Goal: Task Accomplishment & Management: Complete application form

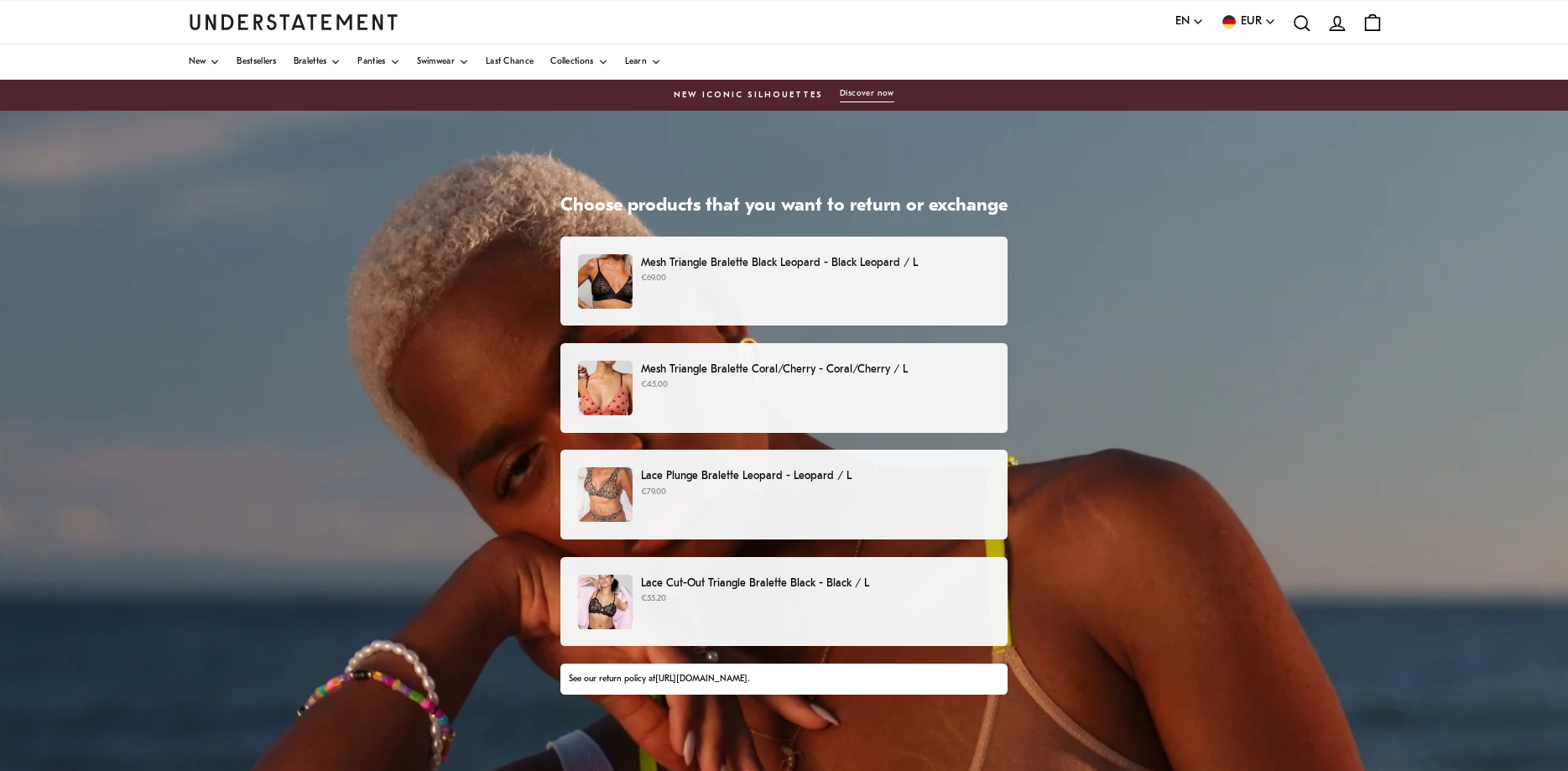
click at [877, 278] on p "€69.00" at bounding box center [816, 279] width 349 height 14
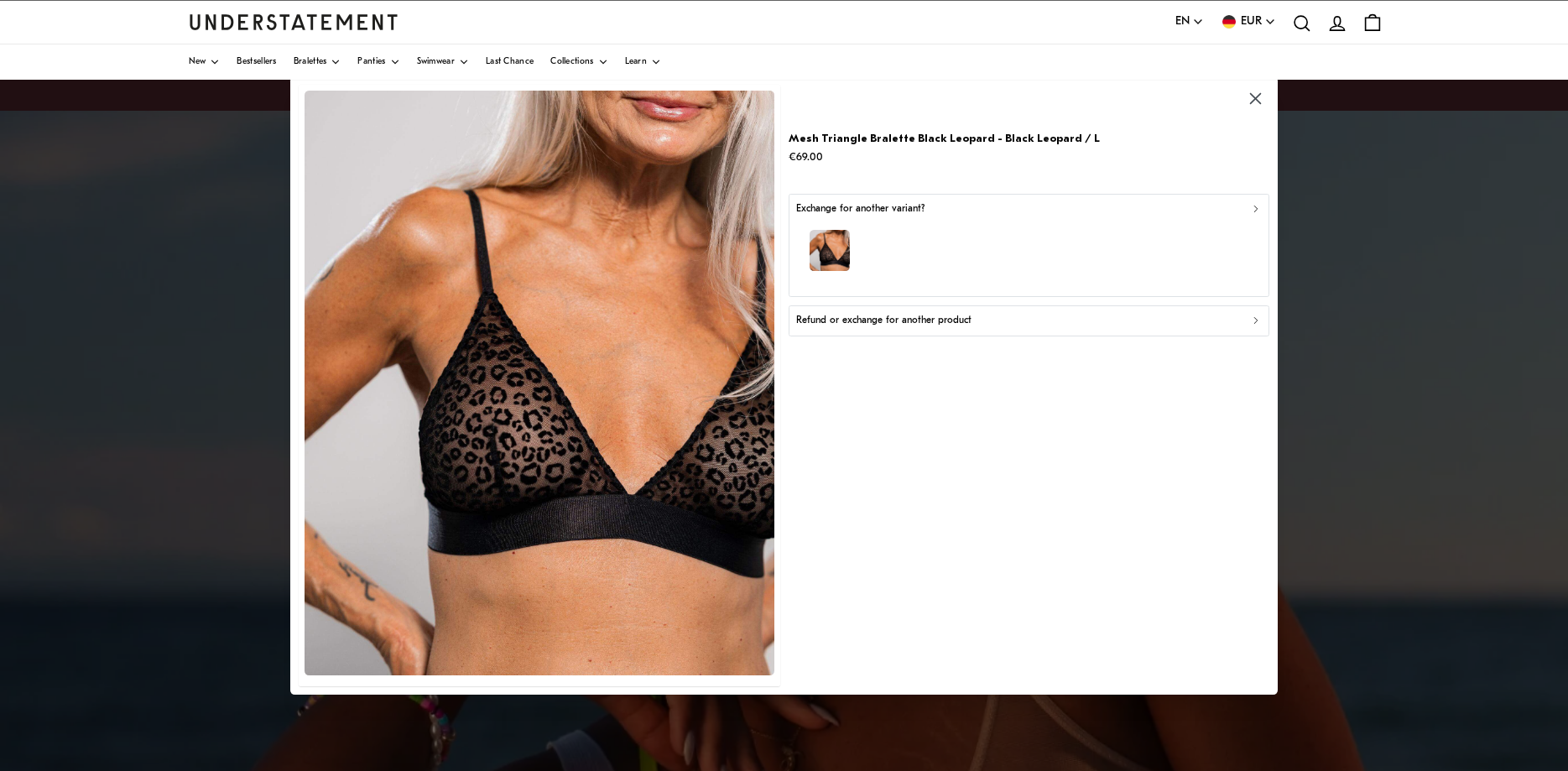
click at [882, 321] on p "Refund or exchange for another product" at bounding box center [883, 320] width 175 height 16
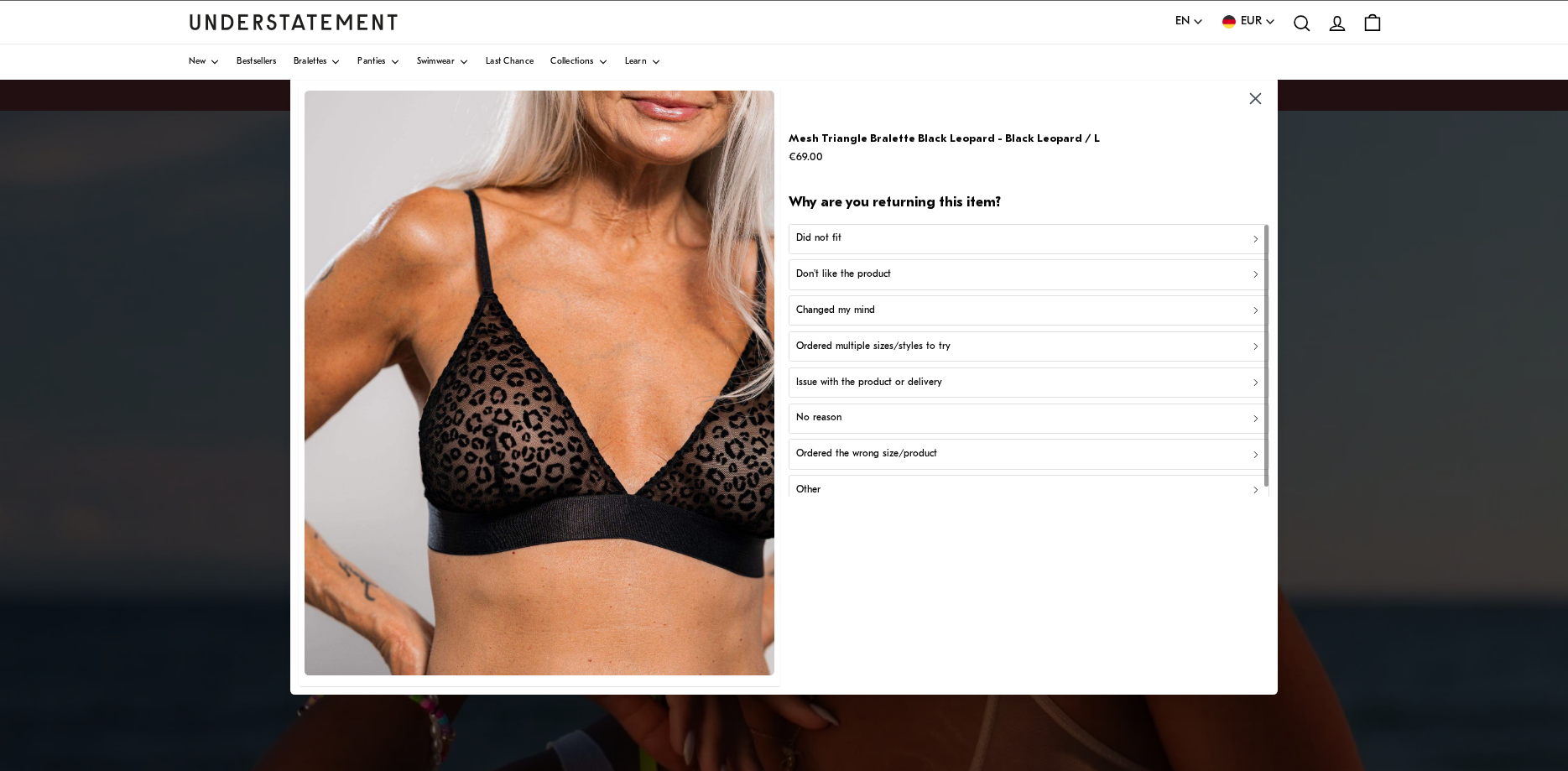
click at [862, 233] on div "Did not fit" at bounding box center [1029, 239] width 467 height 16
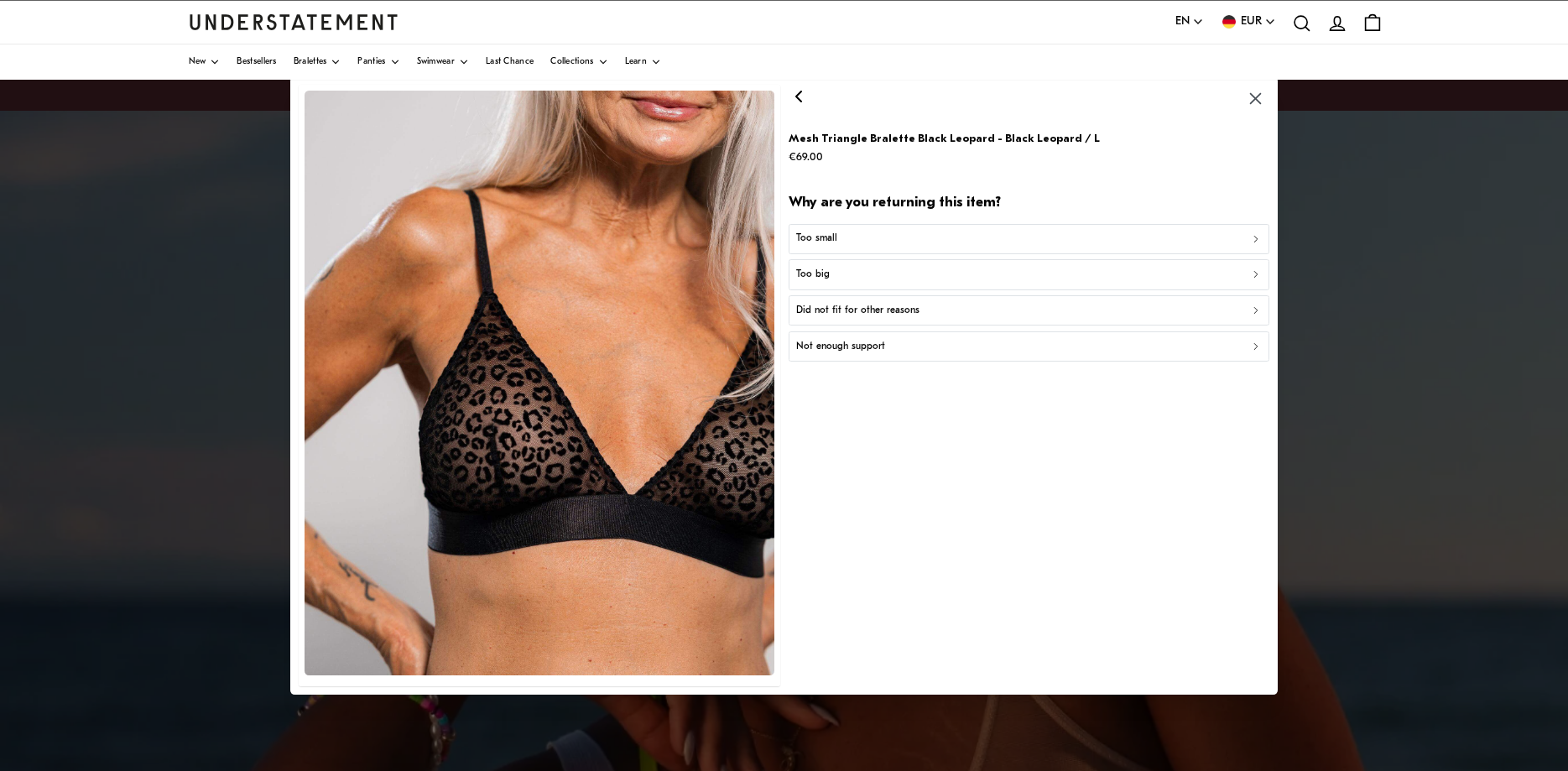
click at [867, 316] on p "Did not fit for other reasons" at bounding box center [857, 311] width 123 height 16
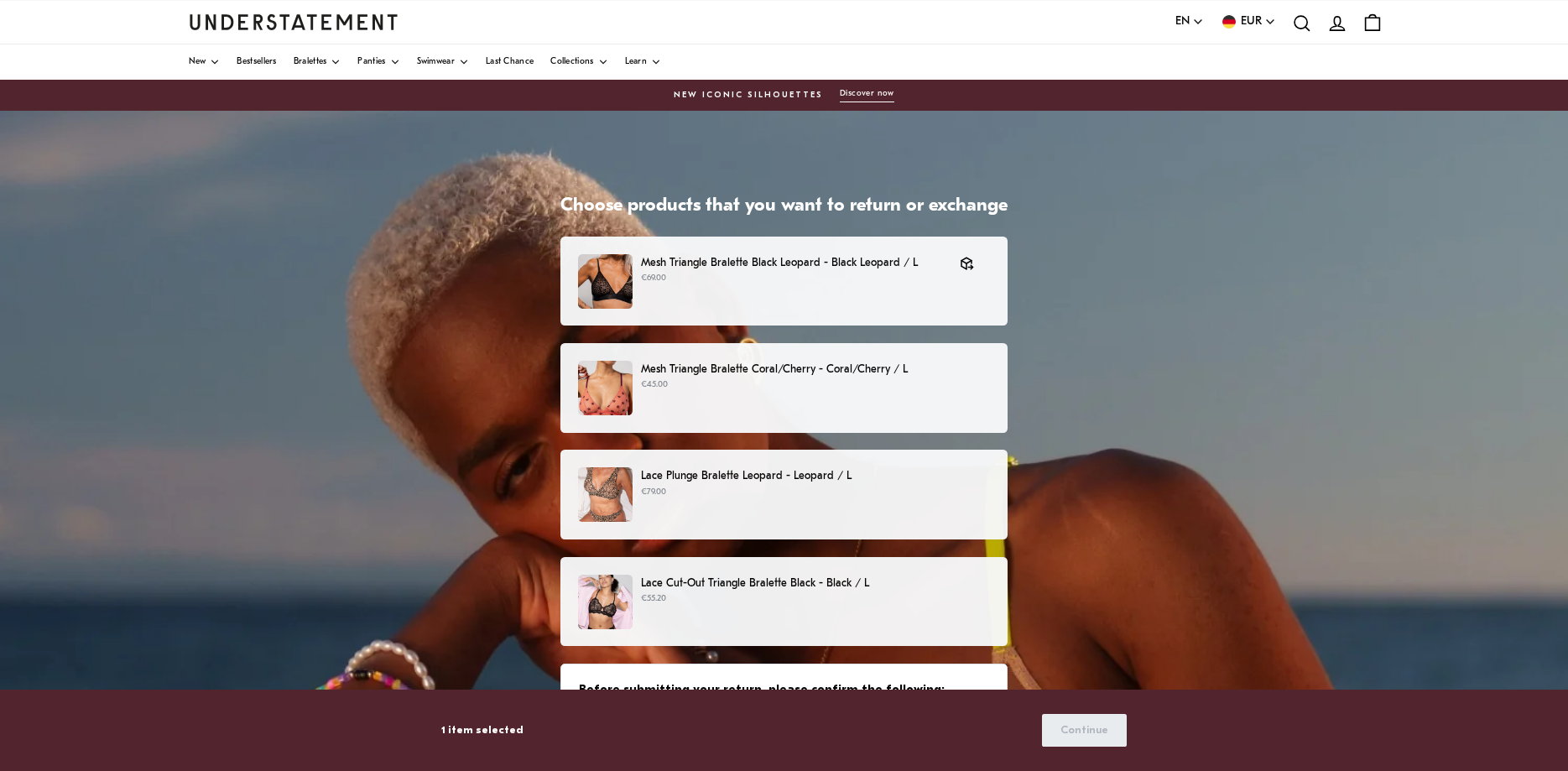
click at [852, 371] on p "Mesh Triangle Bralette Coral/Cherry - Coral/Cherry / L" at bounding box center [816, 370] width 349 height 18
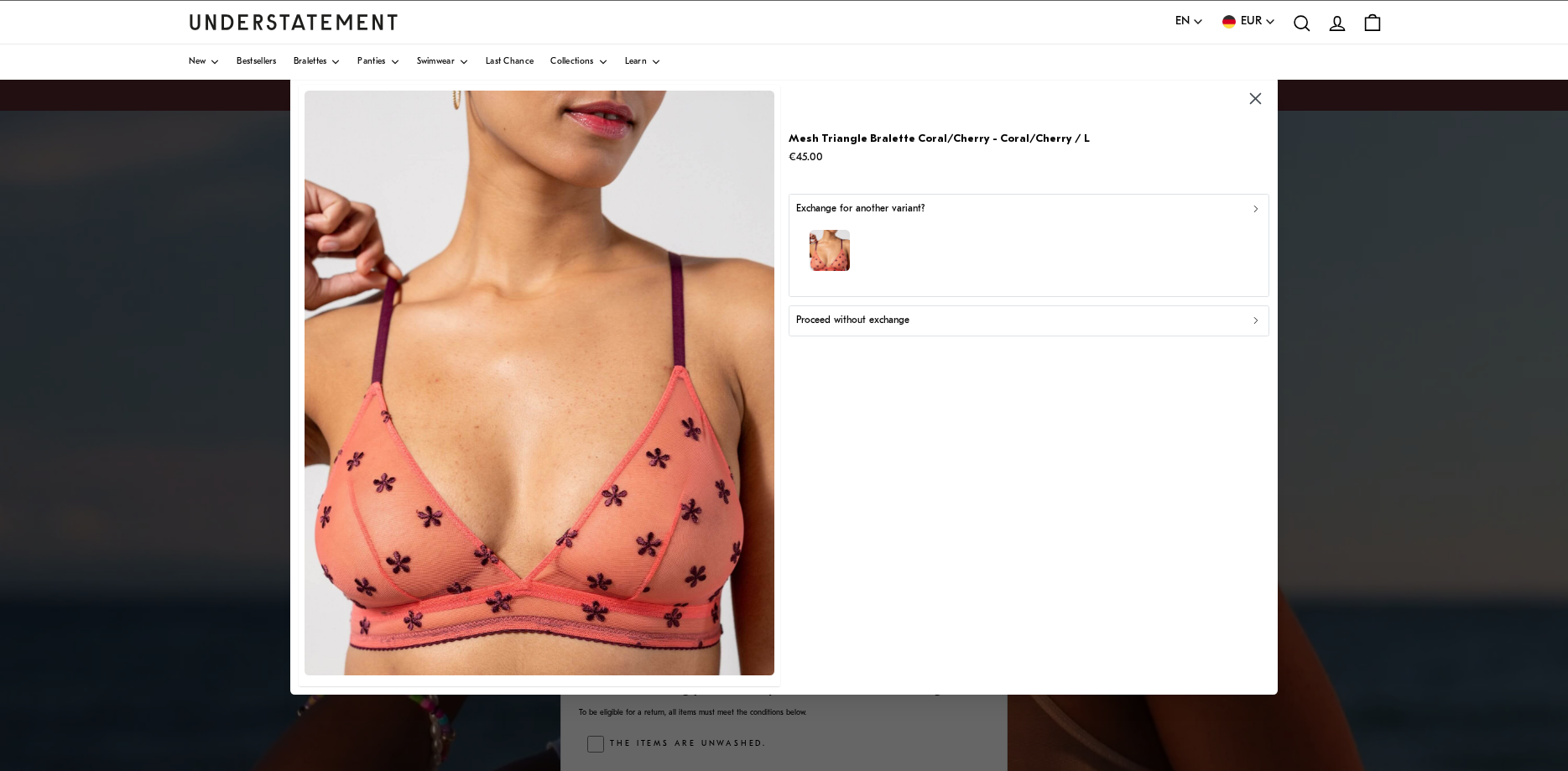
click at [841, 323] on p "Proceed without exchange" at bounding box center [852, 320] width 113 height 16
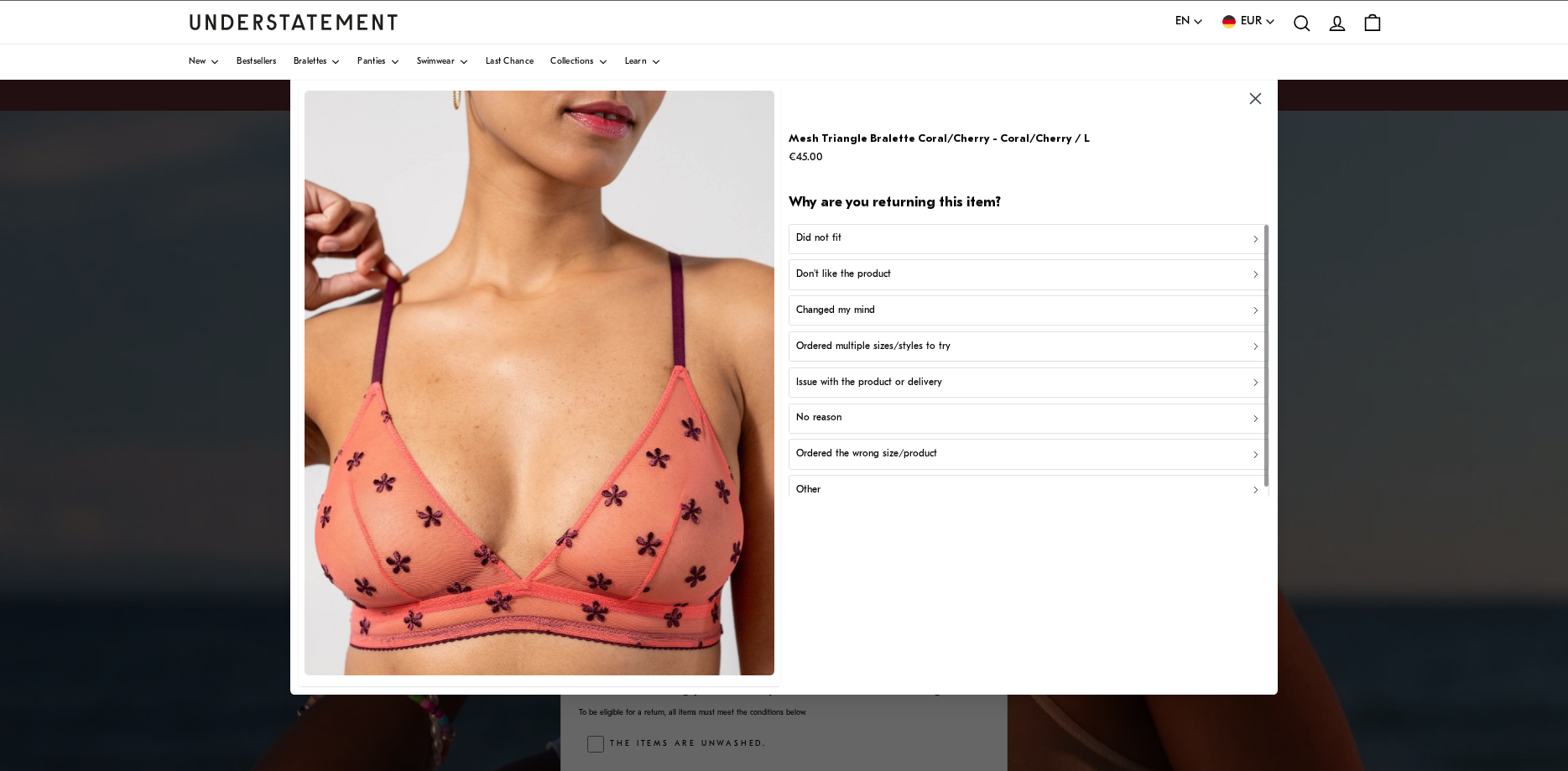
click at [830, 233] on p "Did not fit" at bounding box center [818, 239] width 45 height 16
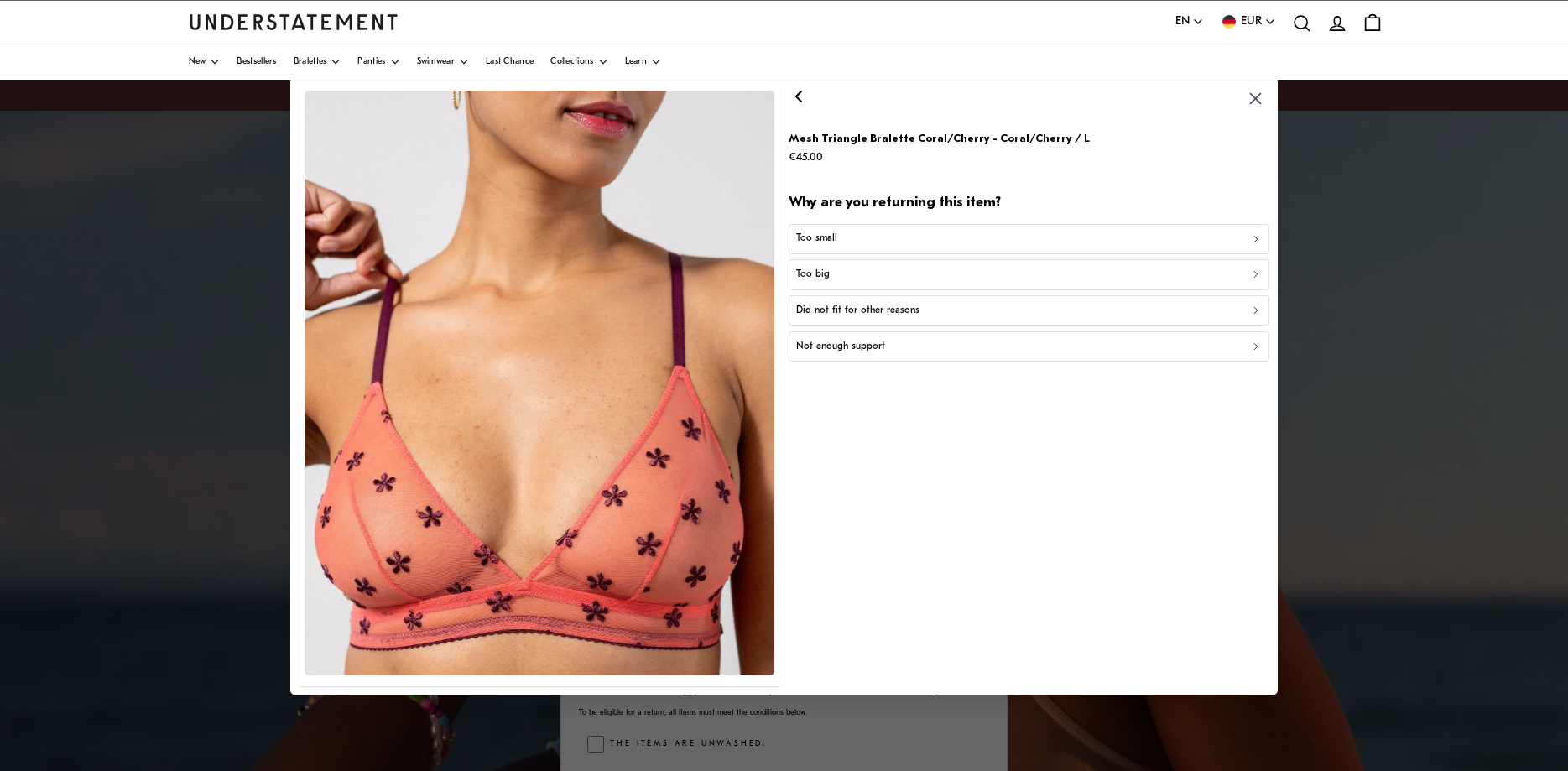
click at [860, 308] on p "Did not fit for other reasons" at bounding box center [857, 311] width 123 height 16
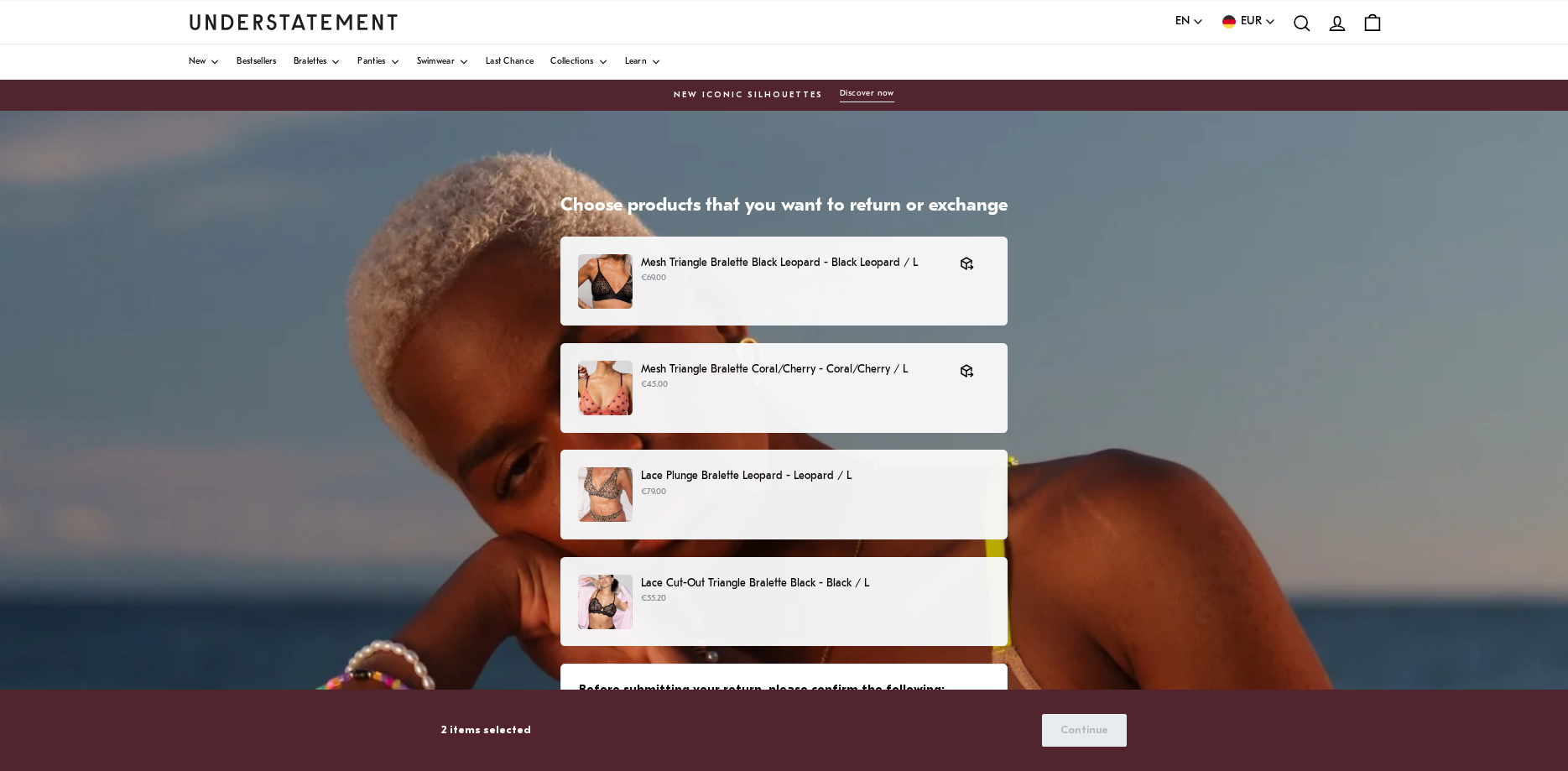
click at [836, 496] on p "€79.00" at bounding box center [816, 492] width 349 height 14
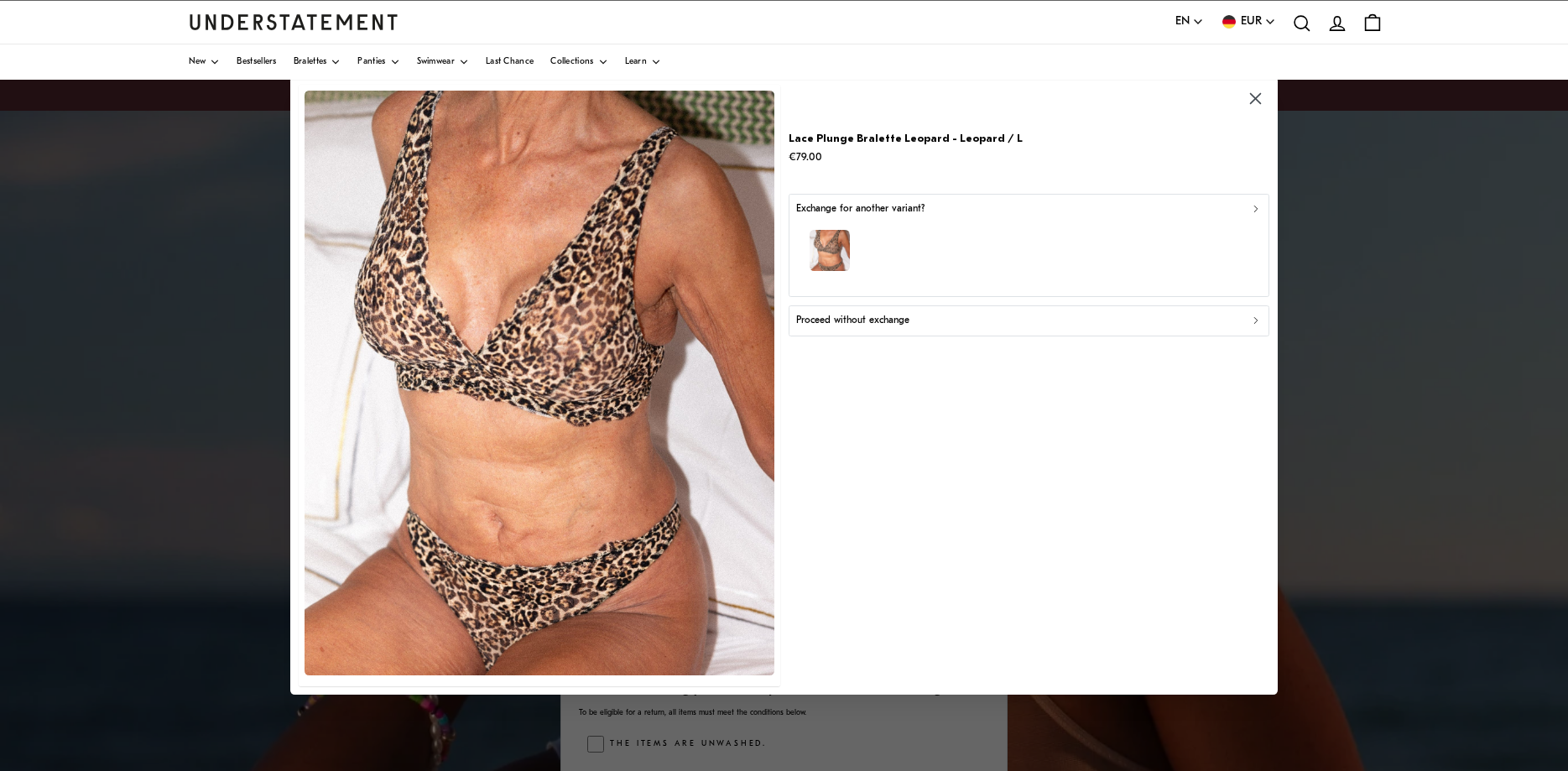
click at [891, 322] on p "Proceed without exchange" at bounding box center [852, 320] width 113 height 16
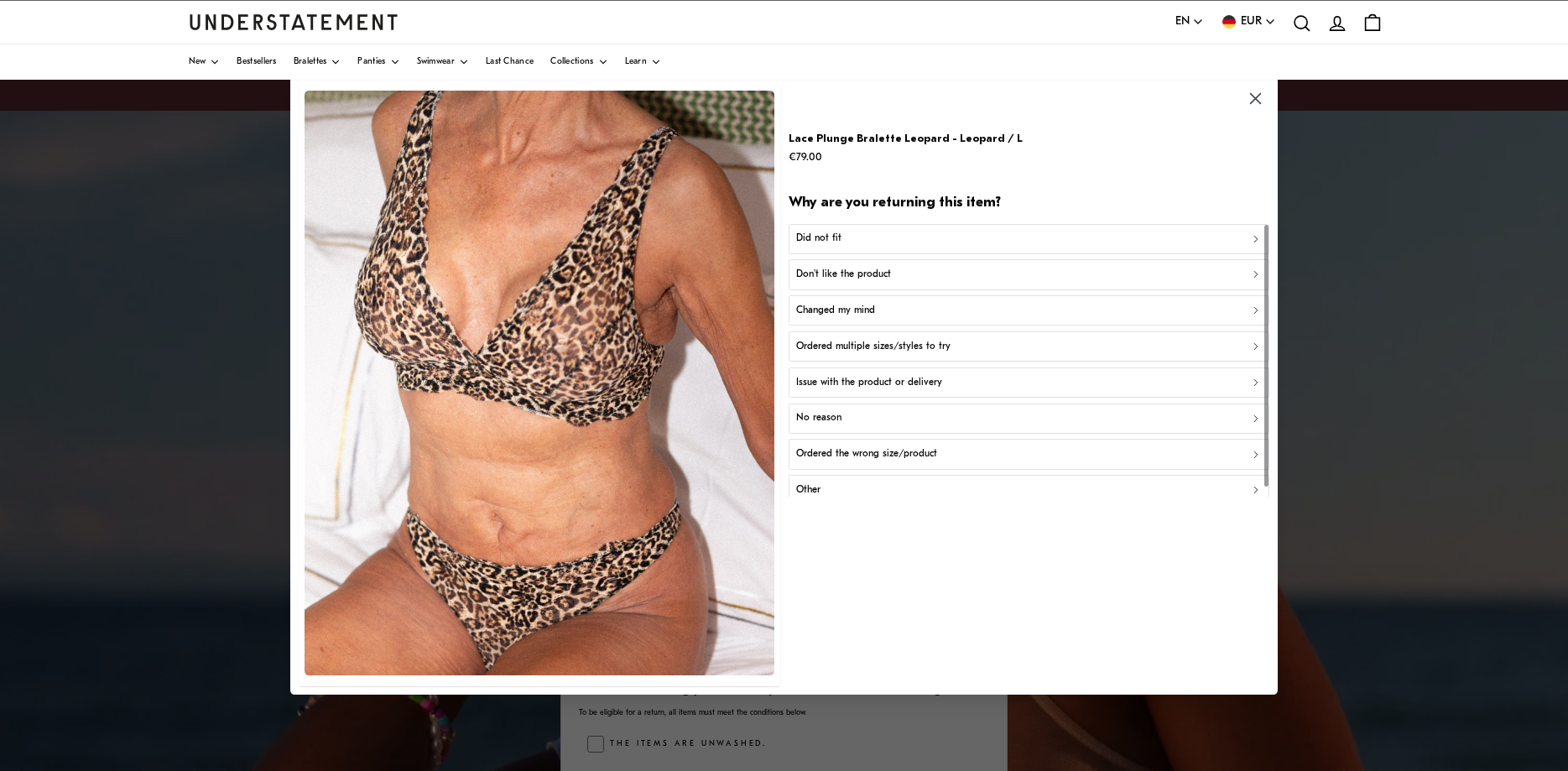
click at [872, 227] on button "Did not fit" at bounding box center [1029, 238] width 481 height 30
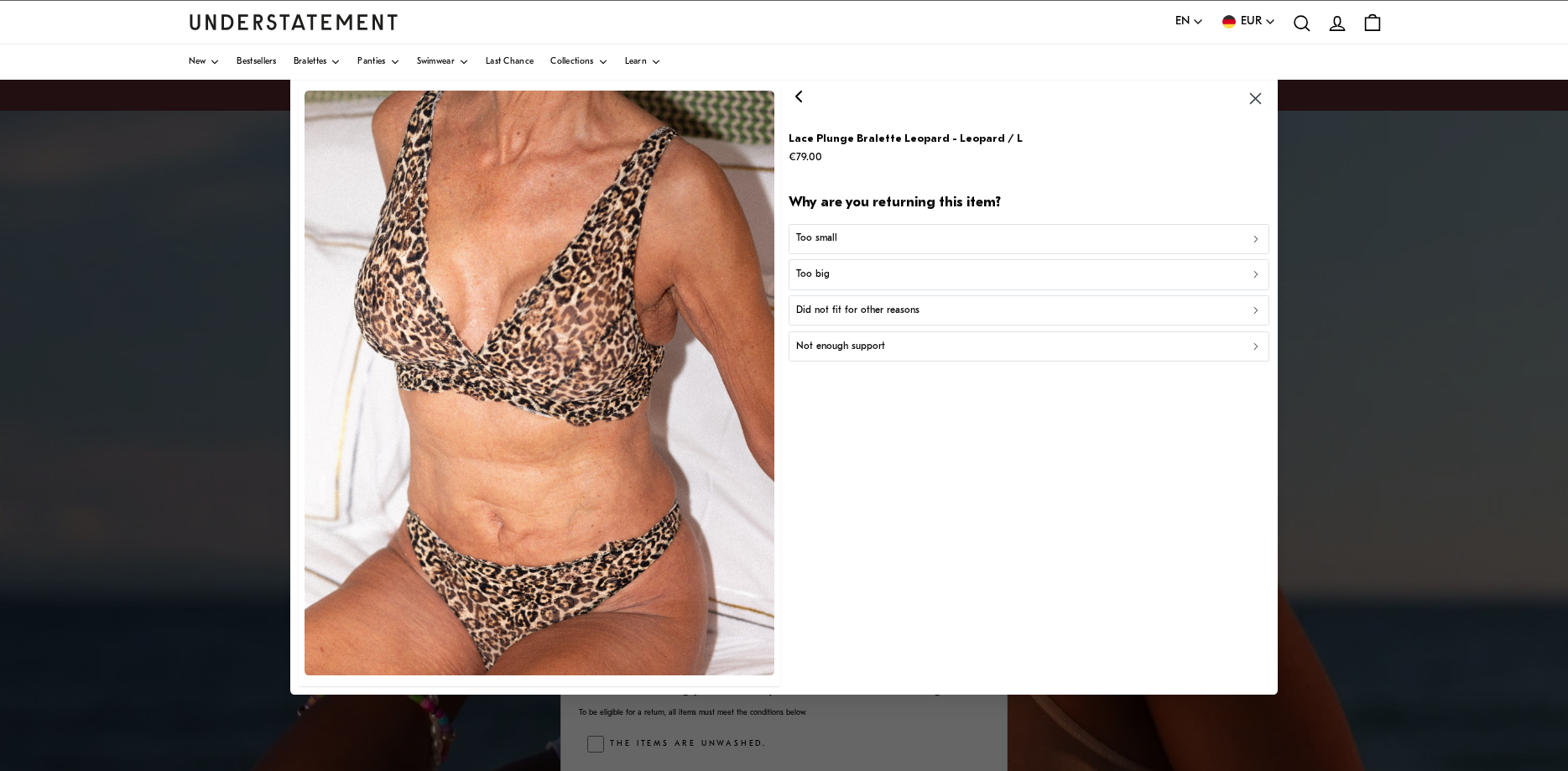
click at [882, 285] on button "Too big" at bounding box center [1029, 273] width 481 height 30
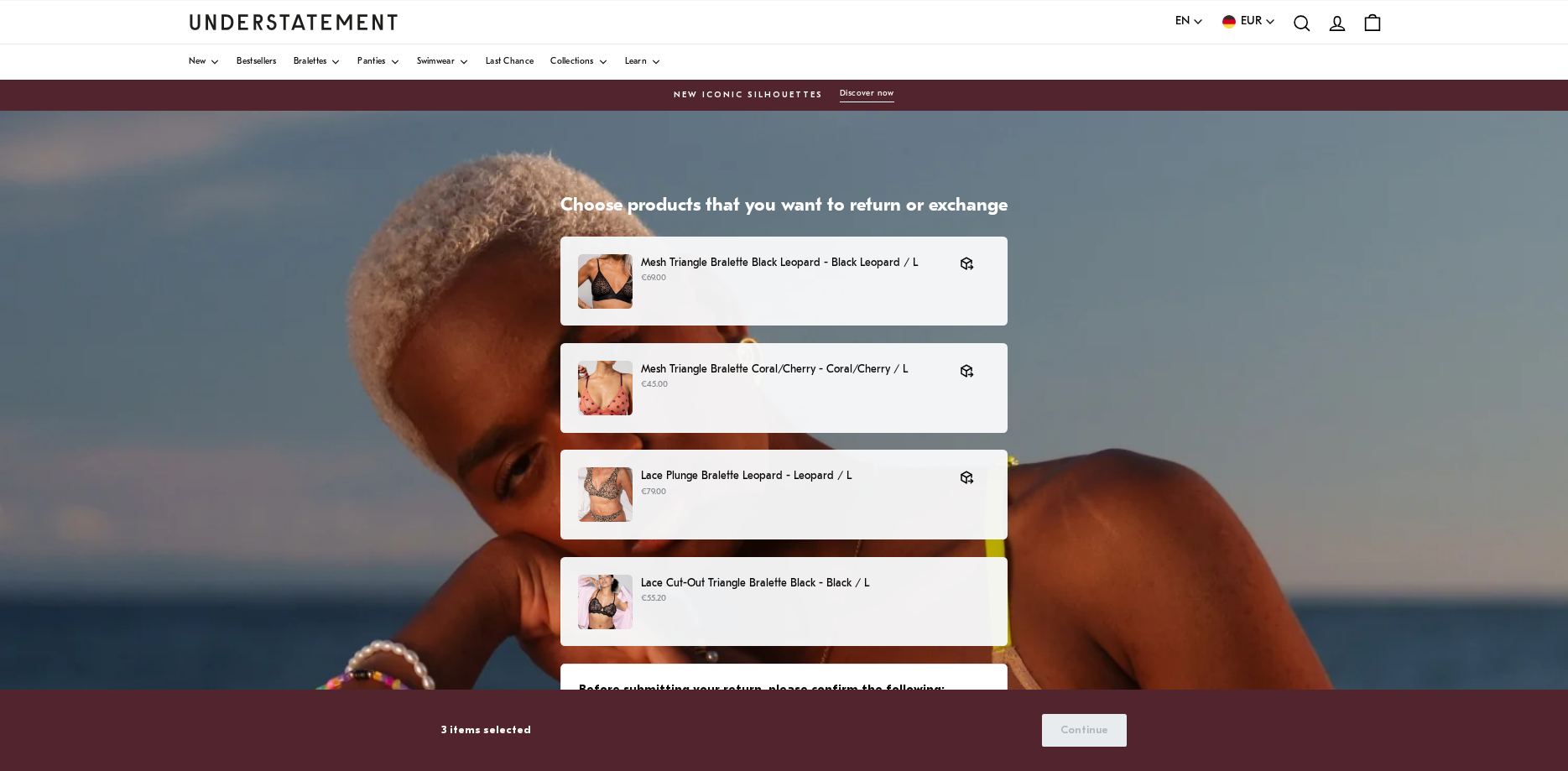
scroll to position [72, 0]
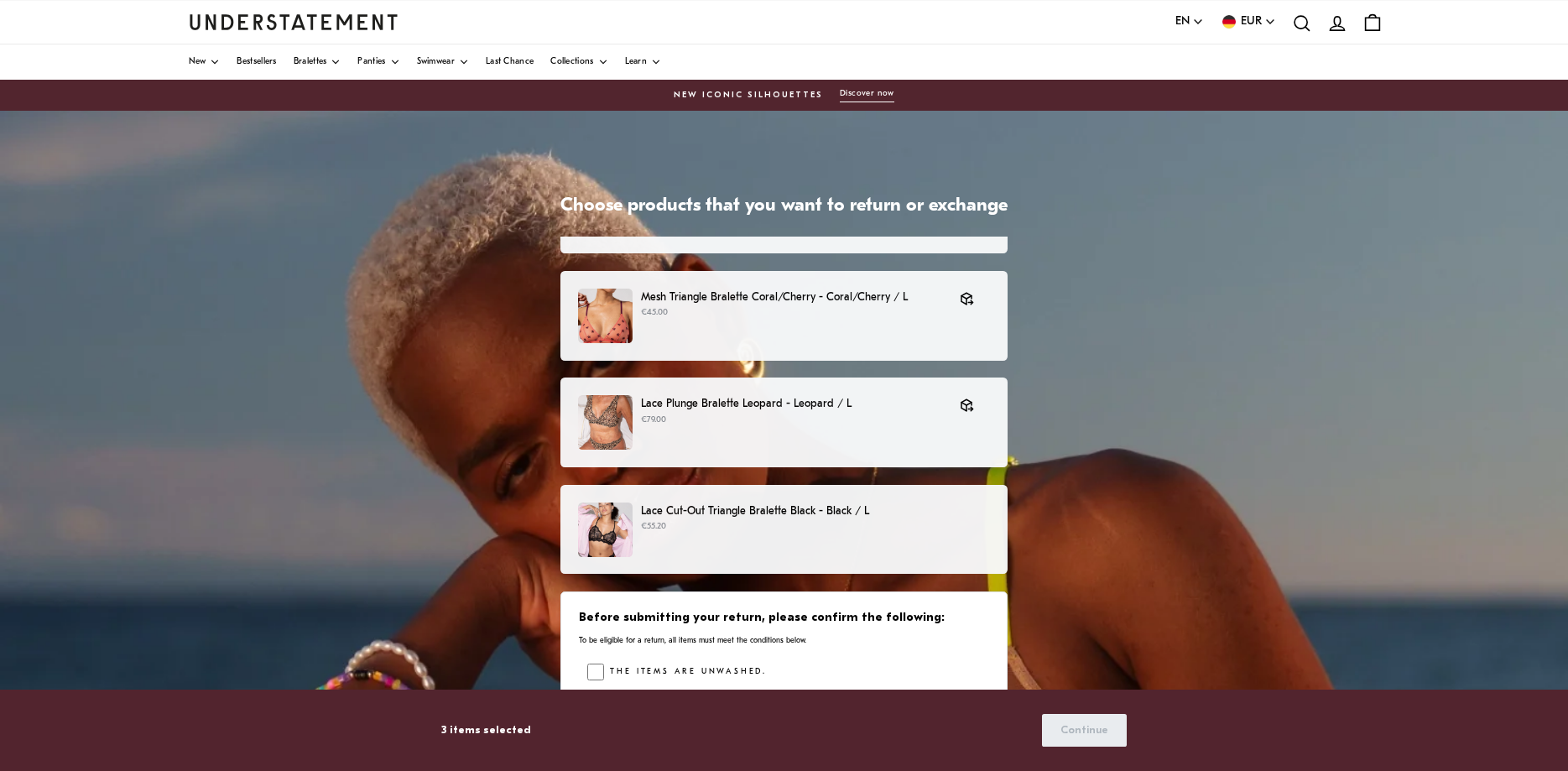
click at [770, 519] on p "Lace Cut-Out Triangle Bralette Black - Black / L" at bounding box center [816, 511] width 349 height 18
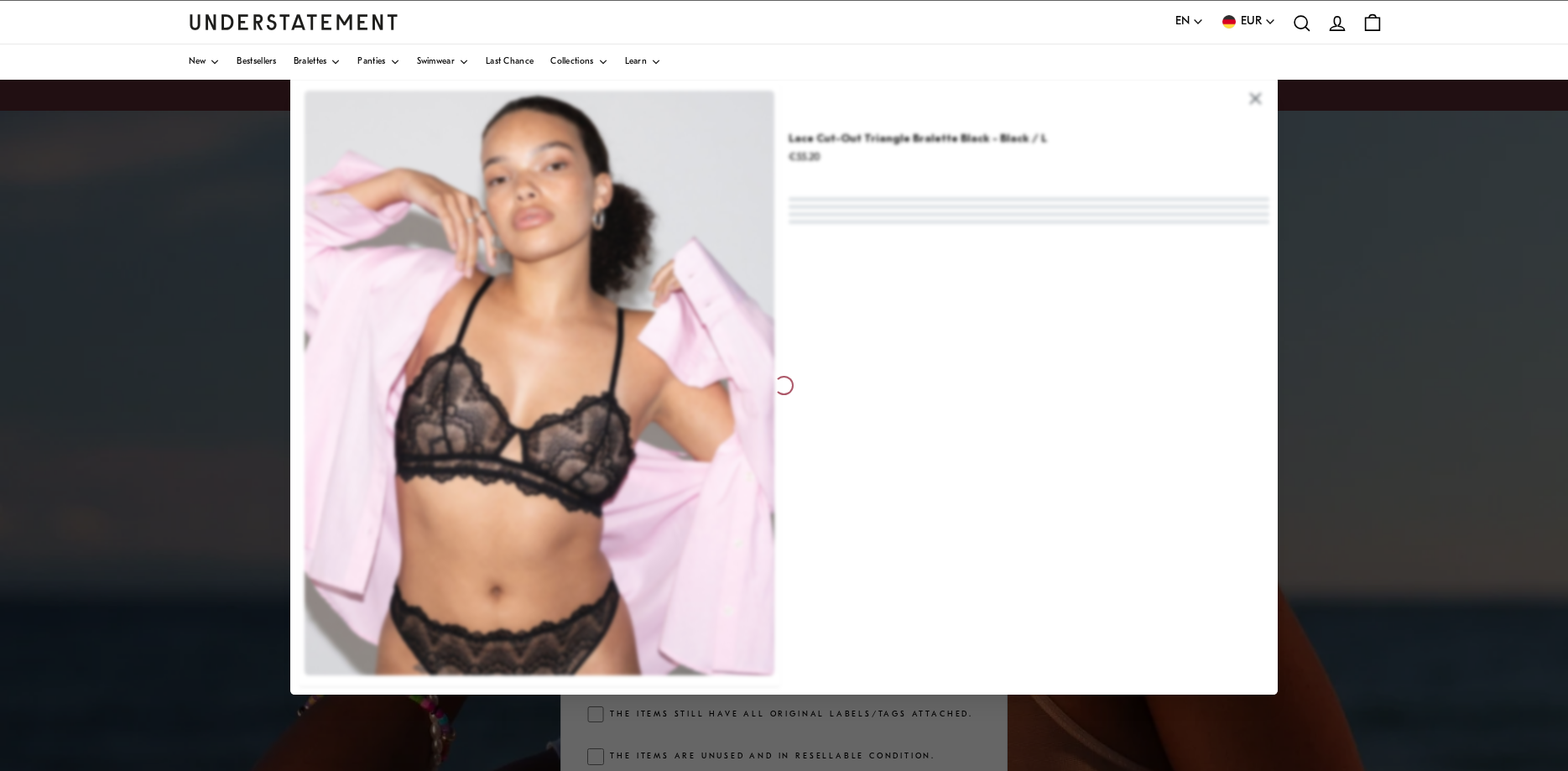
scroll to position [72, 0]
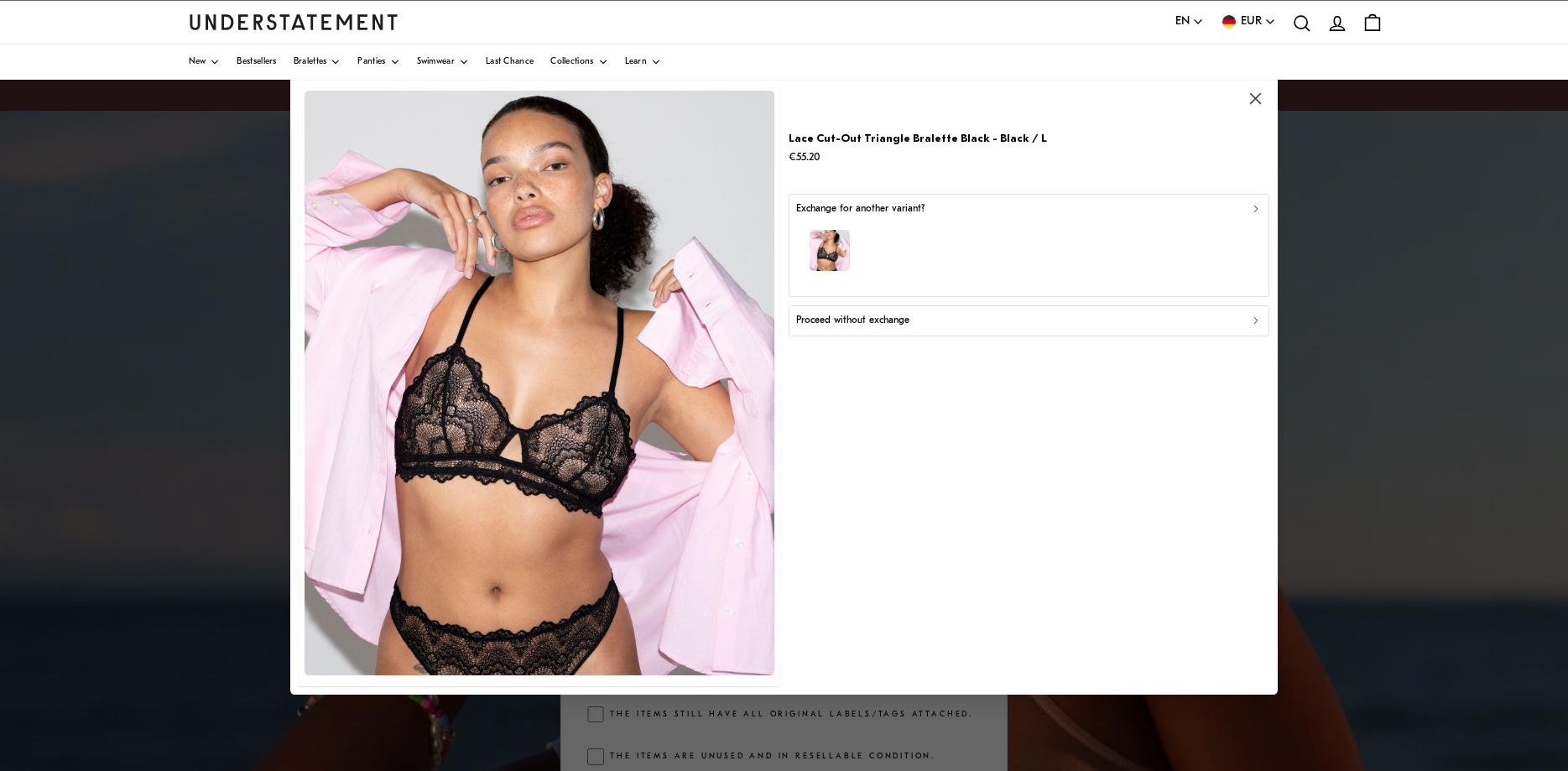
click at [885, 325] on p "Proceed without exchange" at bounding box center [852, 320] width 113 height 16
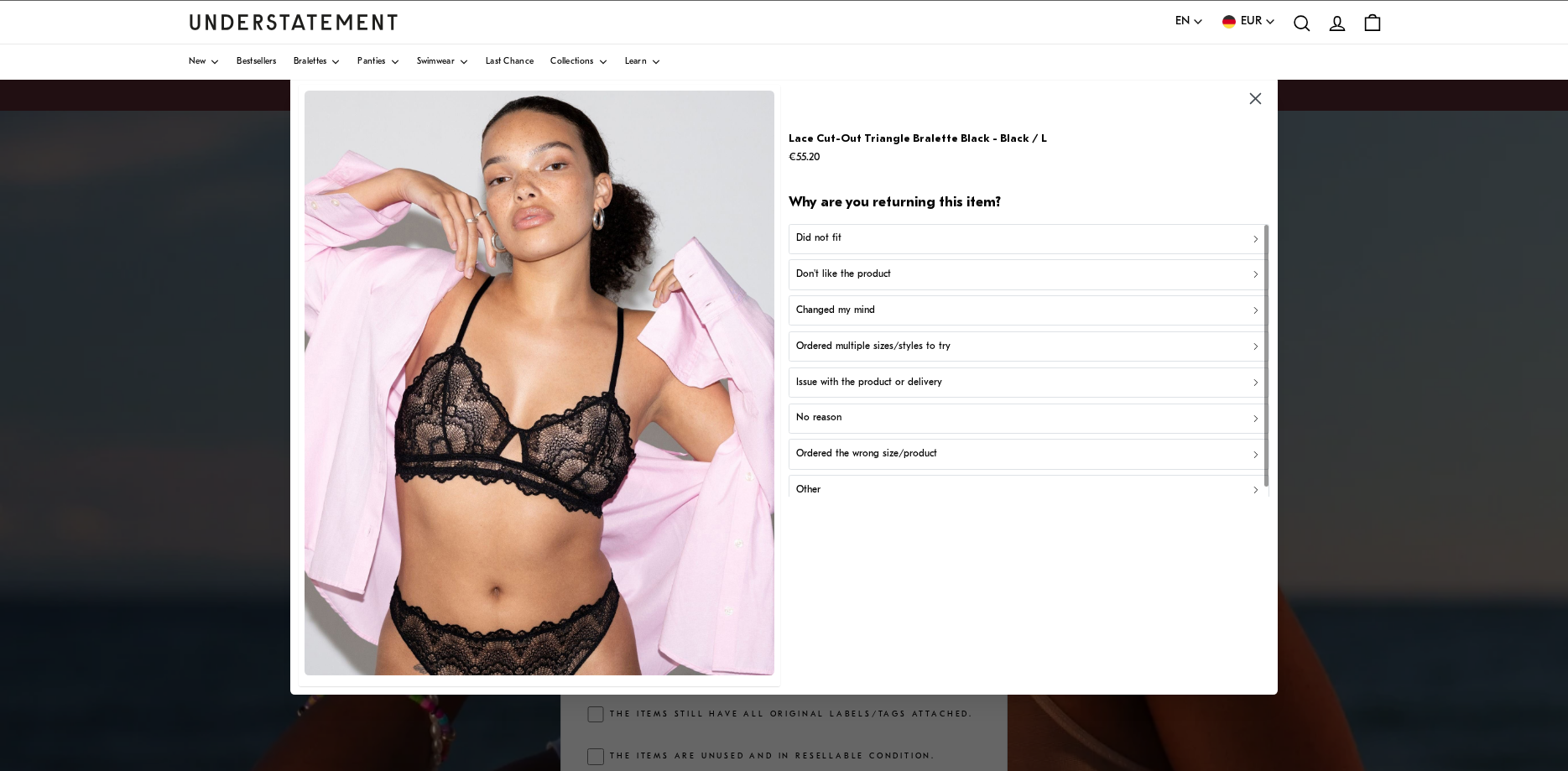
click at [882, 239] on div "Did not fit" at bounding box center [1029, 239] width 467 height 16
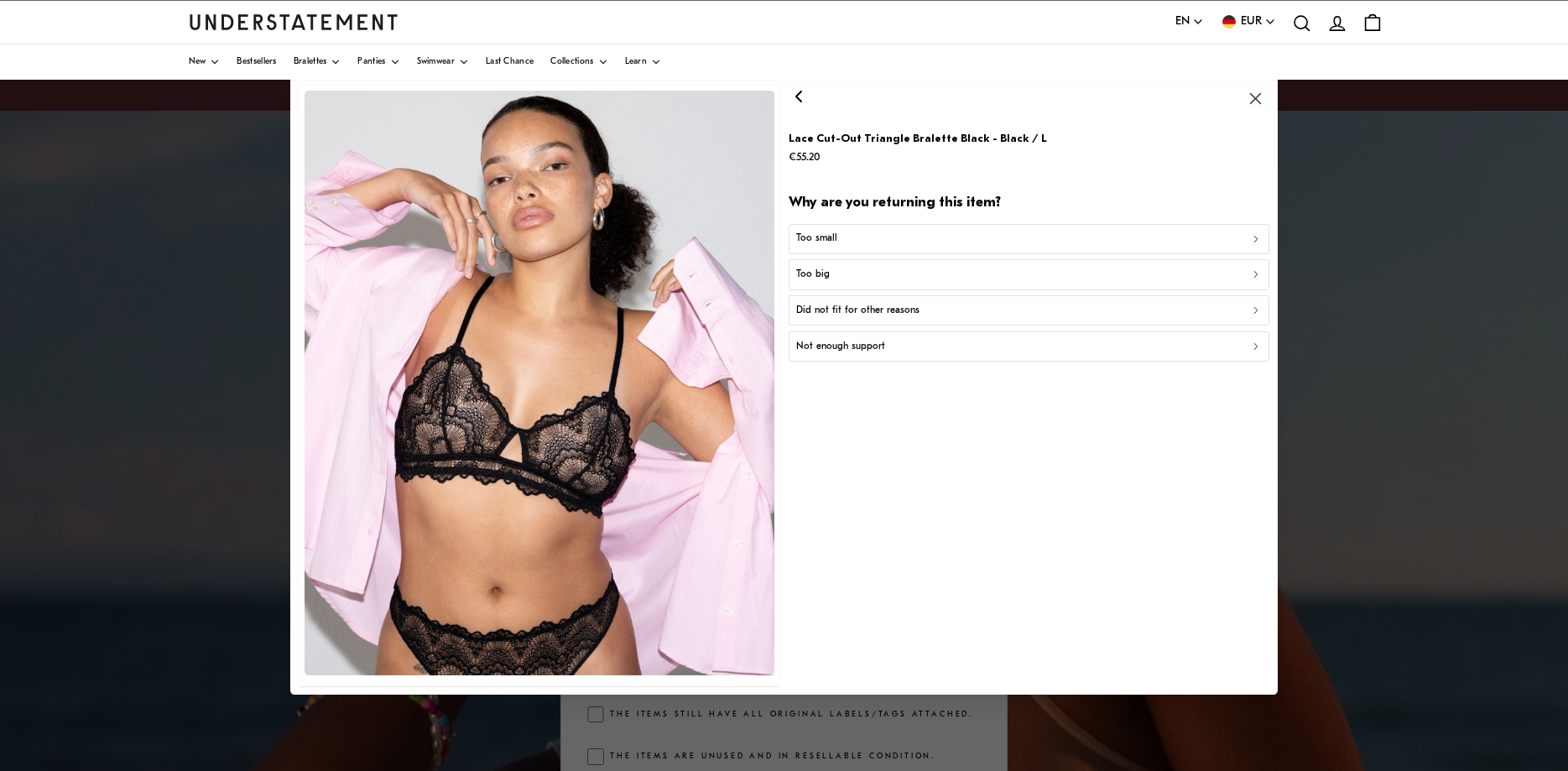
click at [874, 239] on div "Too small" at bounding box center [1029, 239] width 467 height 16
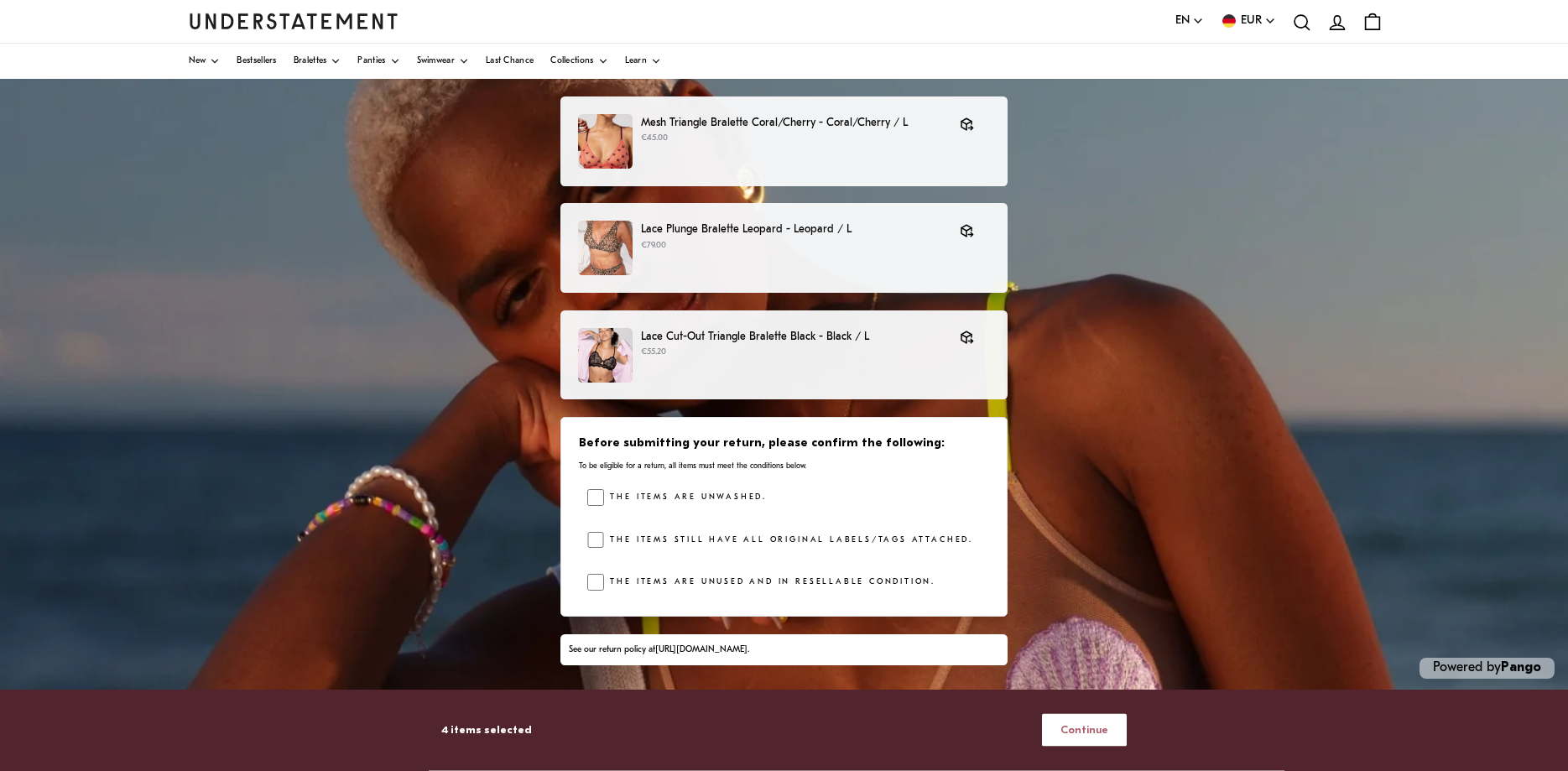
scroll to position [179, 0]
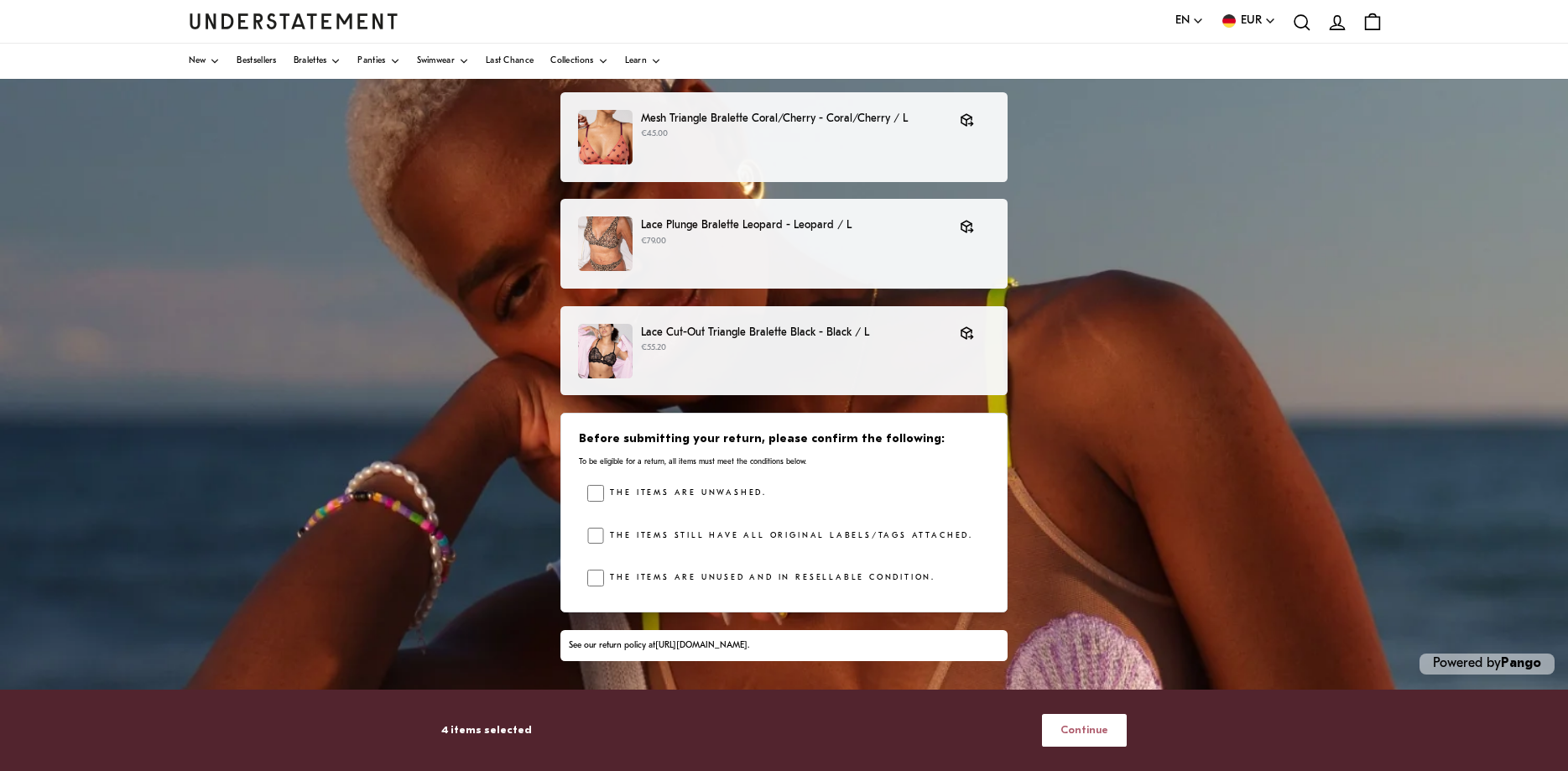
click at [1083, 729] on span "Continue" at bounding box center [1084, 730] width 48 height 31
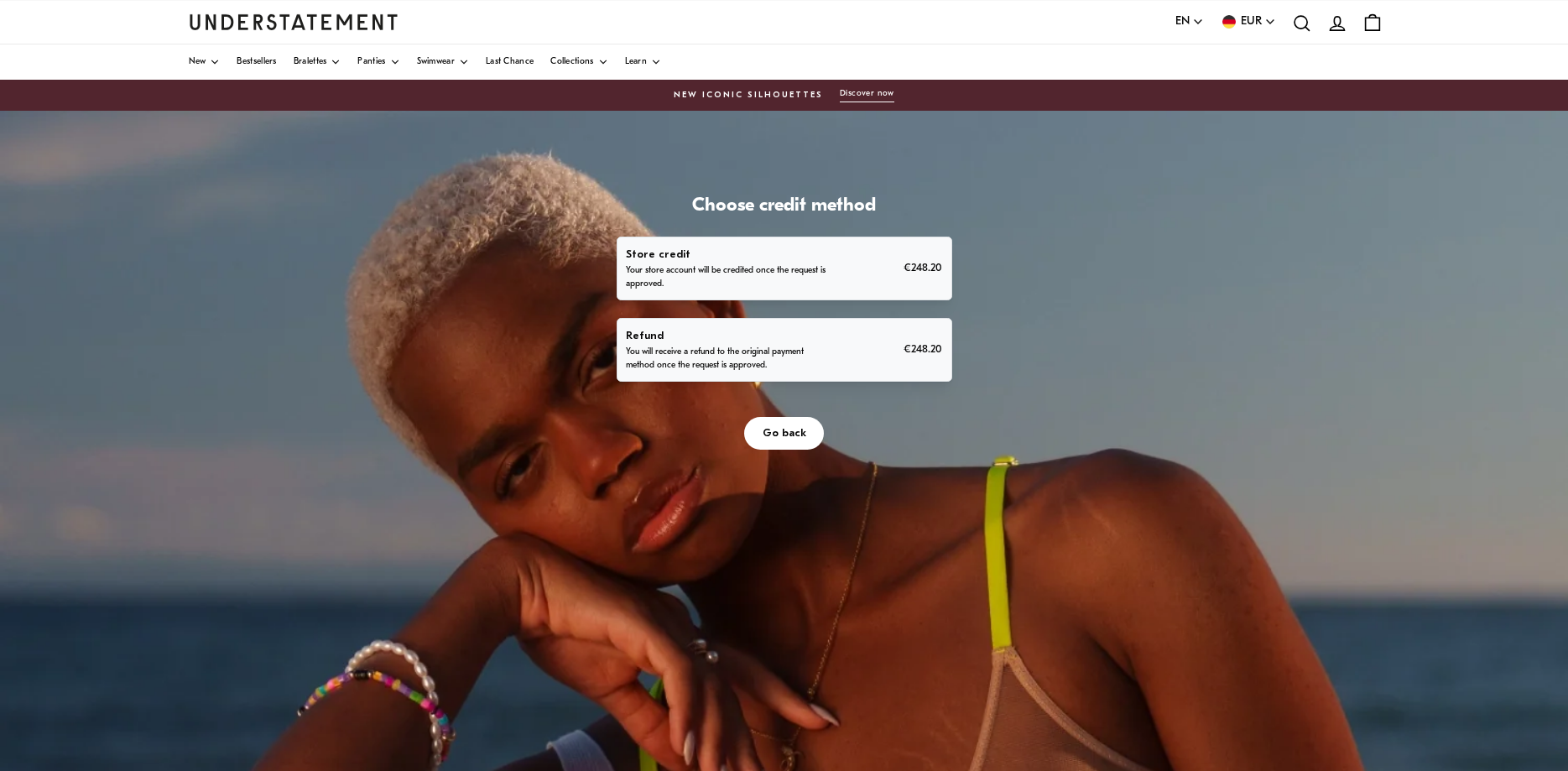
click at [830, 331] on p "Refund" at bounding box center [730, 336] width 208 height 18
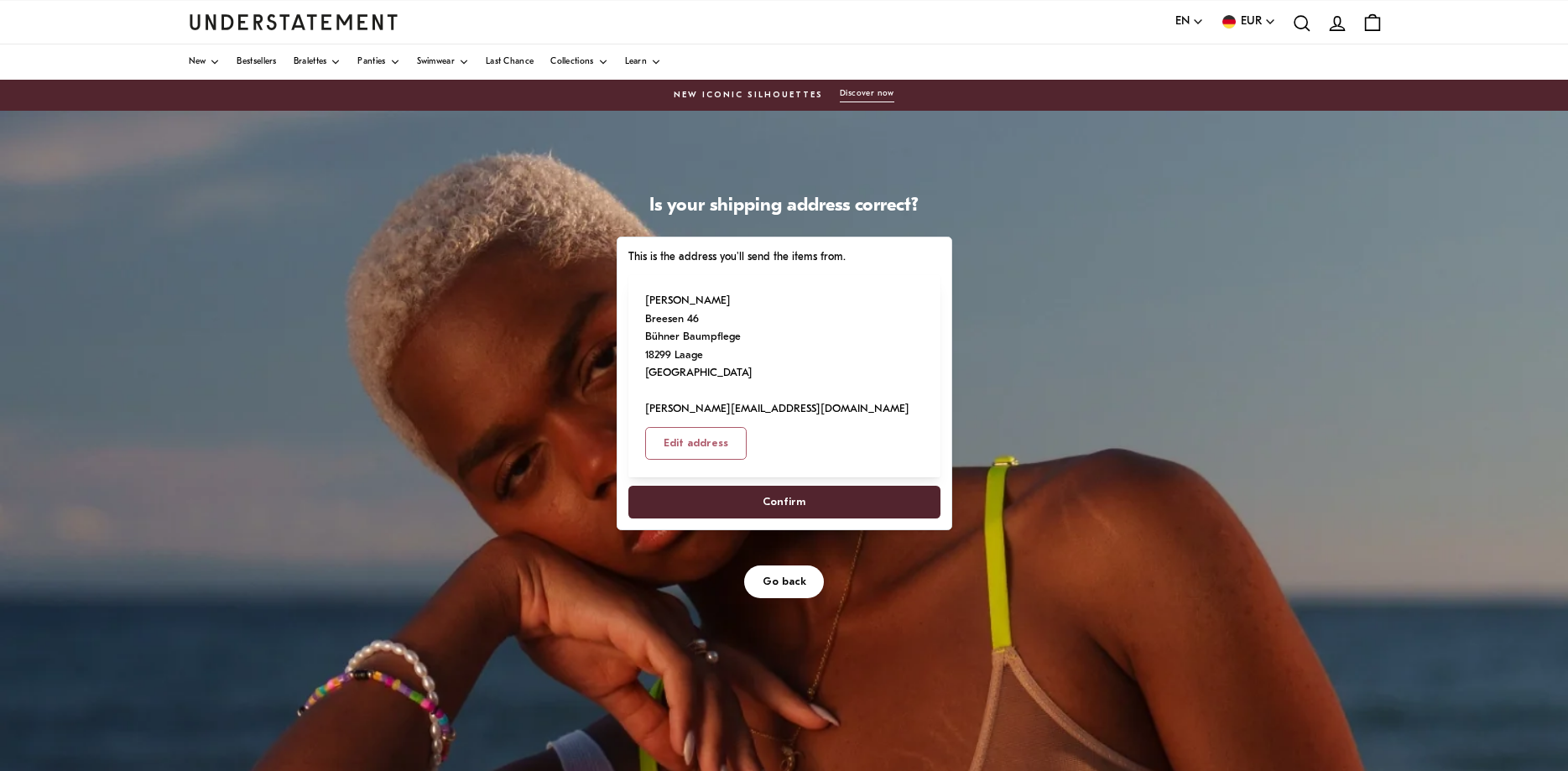
click at [847, 486] on span "Confirm" at bounding box center [784, 502] width 275 height 31
select select "**"
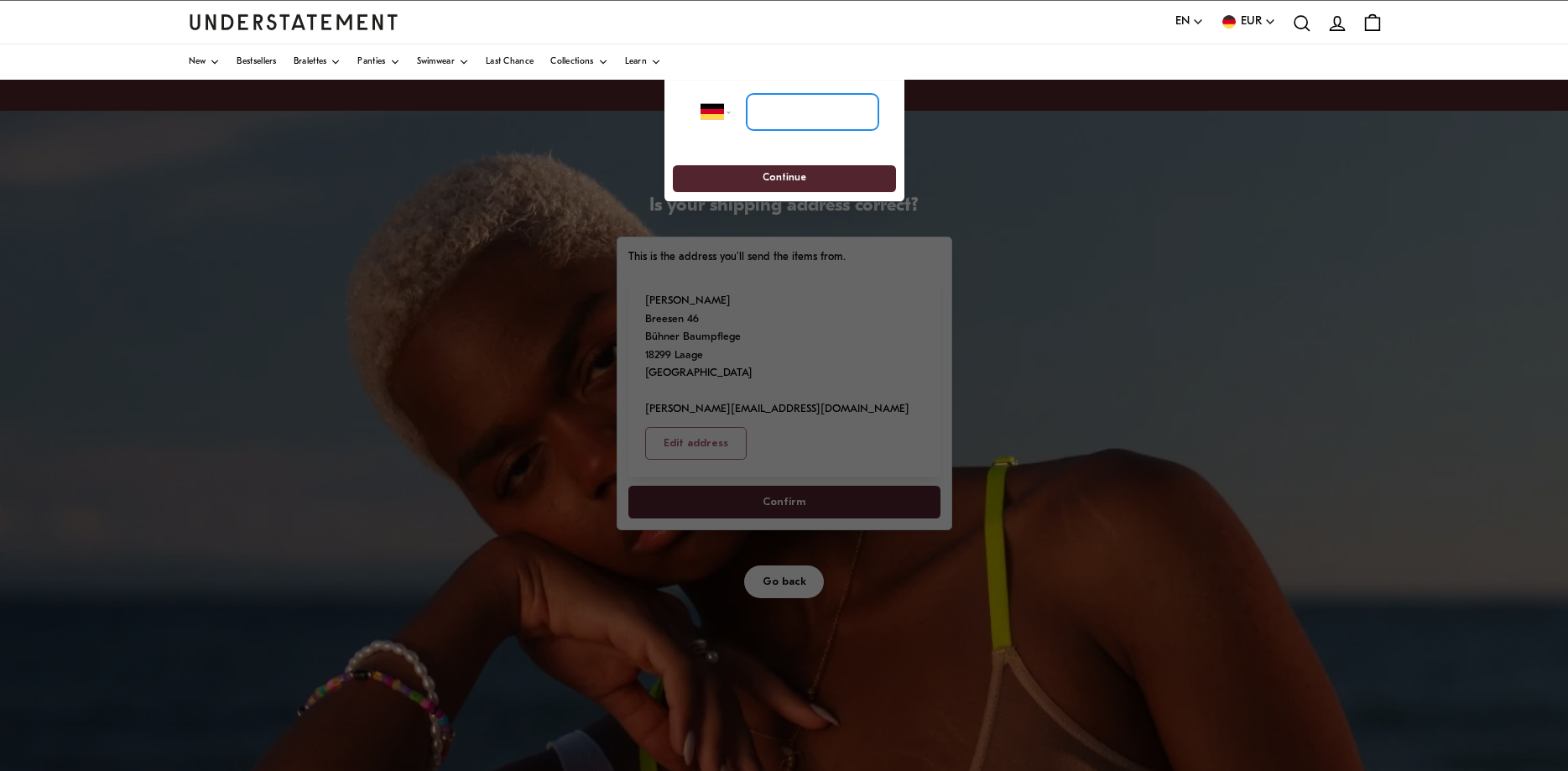
click at [793, 110] on input "tel" at bounding box center [812, 112] width 132 height 37
click option "*******" at bounding box center [0, 0] width 0 height 0
click at [792, 113] on input "tel" at bounding box center [812, 112] width 132 height 37
type input "**********"
click at [797, 181] on span "Continue" at bounding box center [784, 179] width 43 height 26
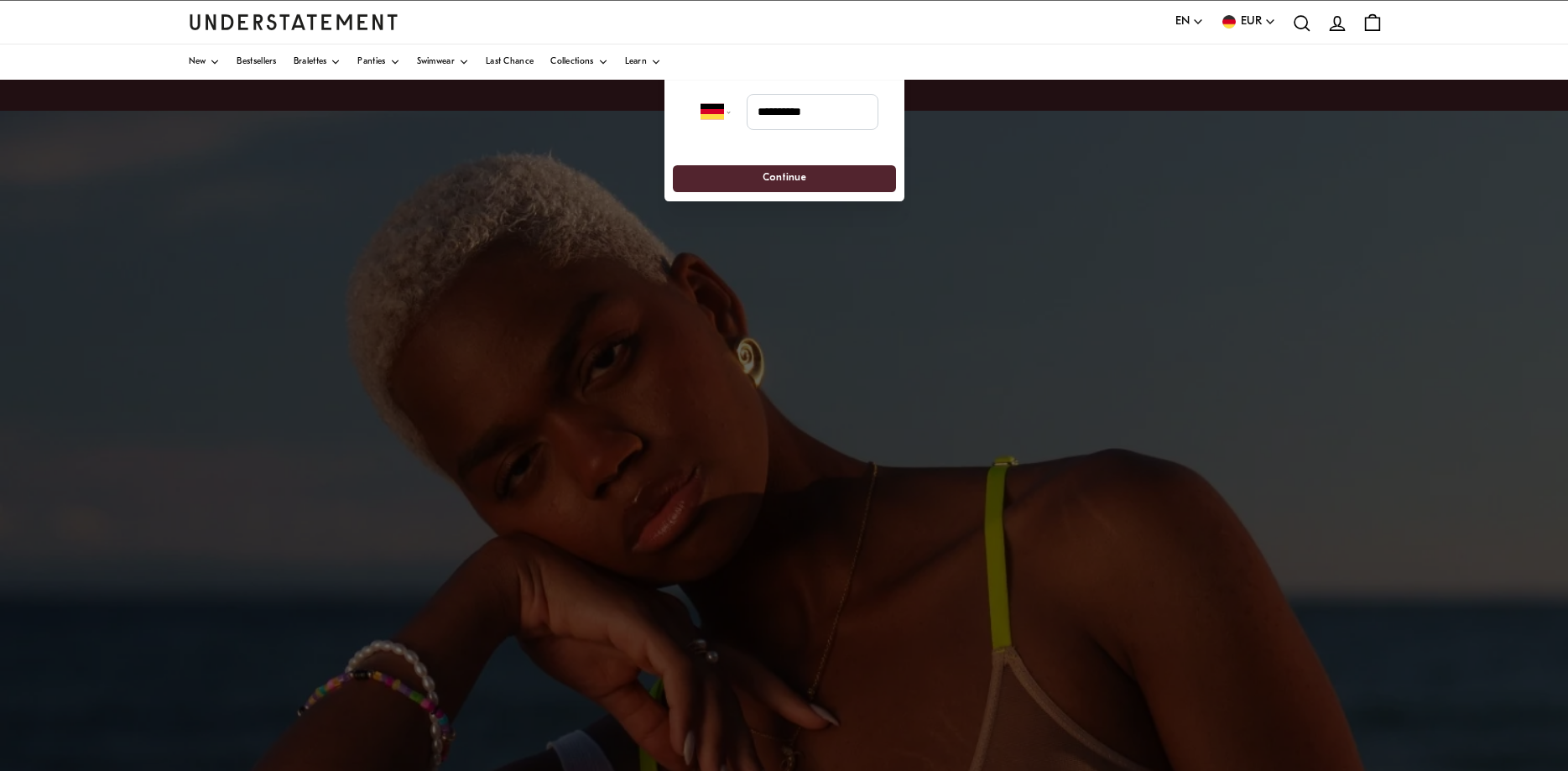
click at [771, 173] on span "Continue" at bounding box center [784, 179] width 43 height 26
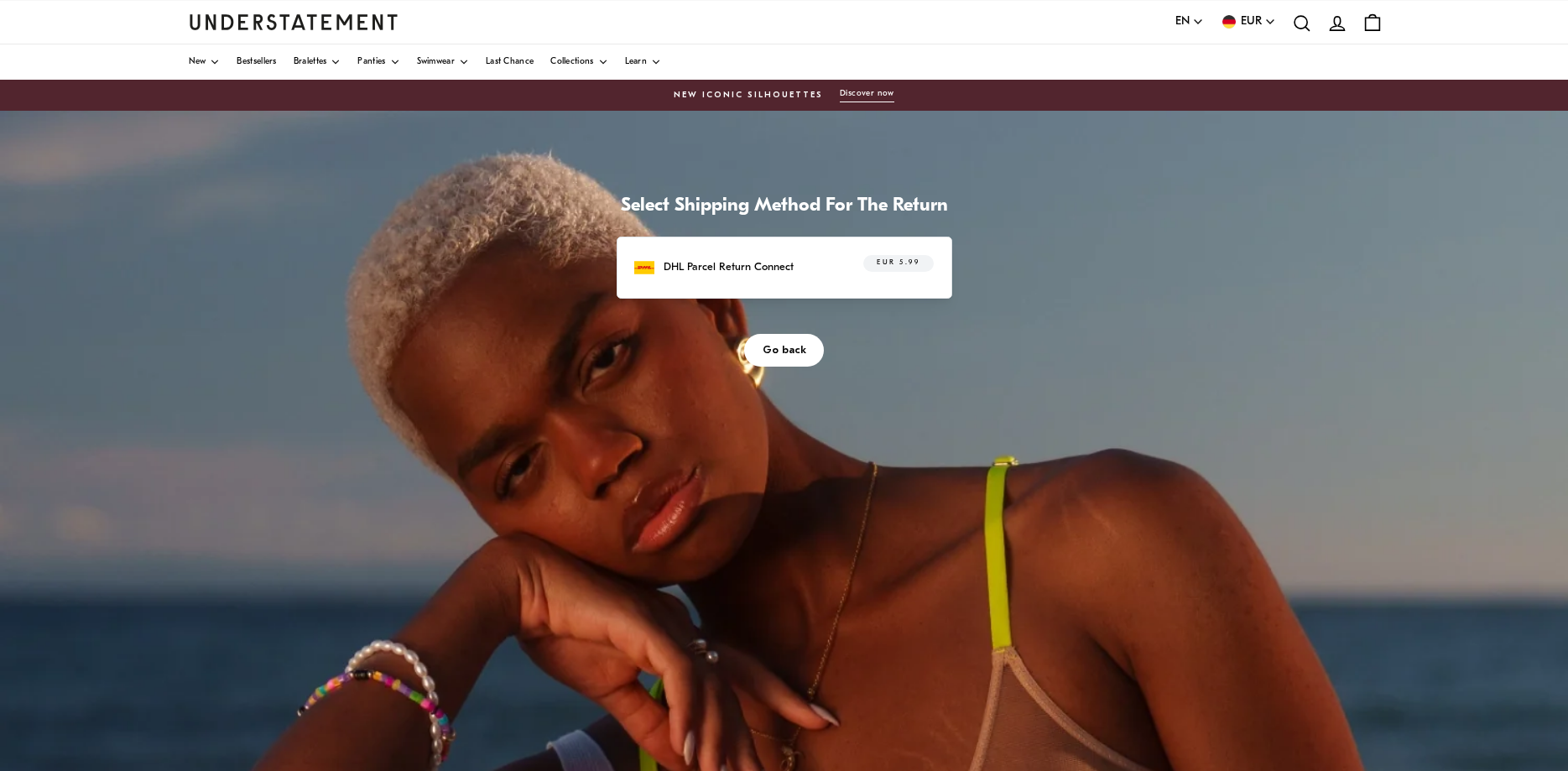
click at [790, 263] on div "DHL Parcel Return Connect EUR 5.99" at bounding box center [784, 268] width 299 height 26
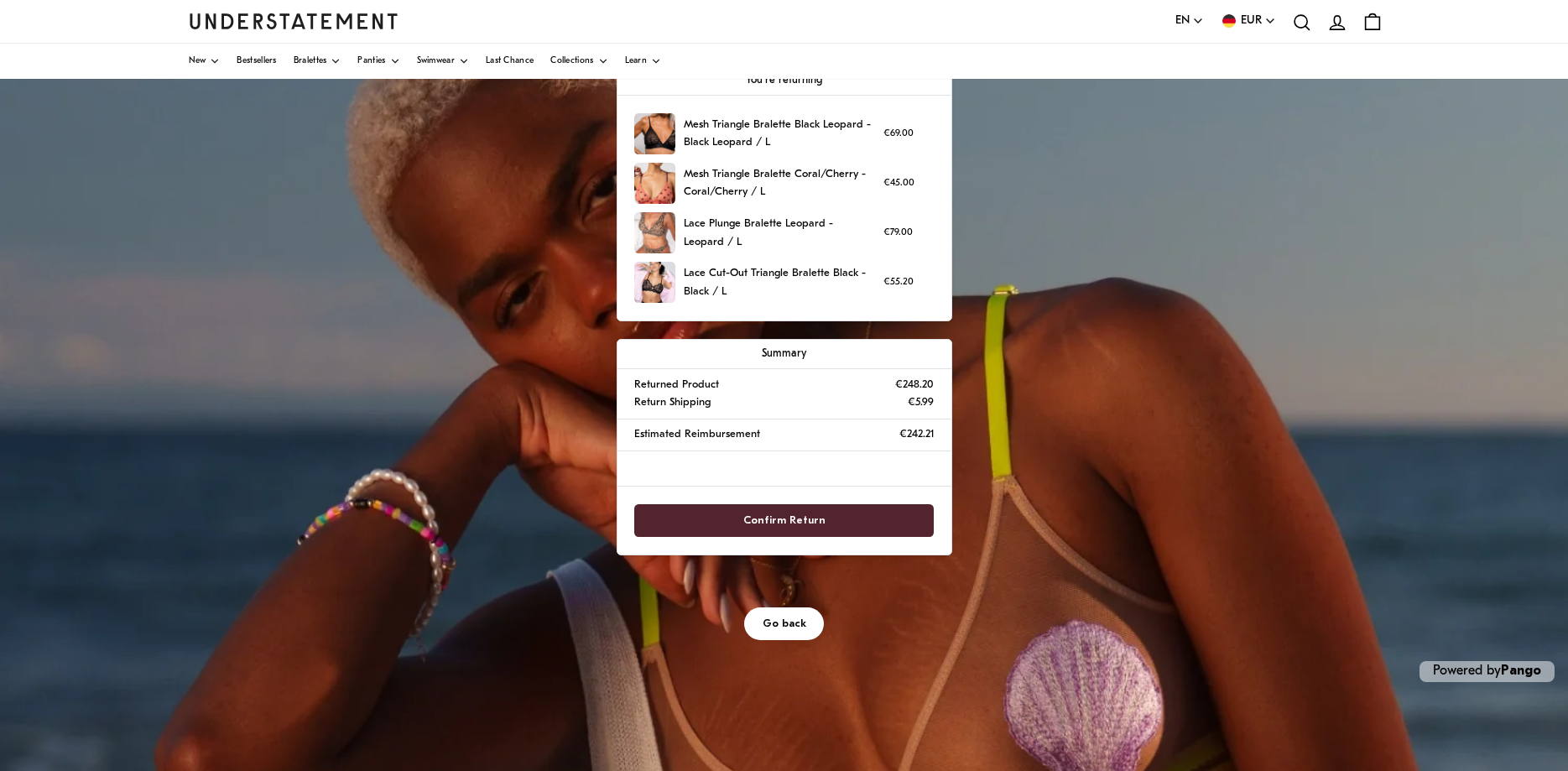
scroll to position [179, 0]
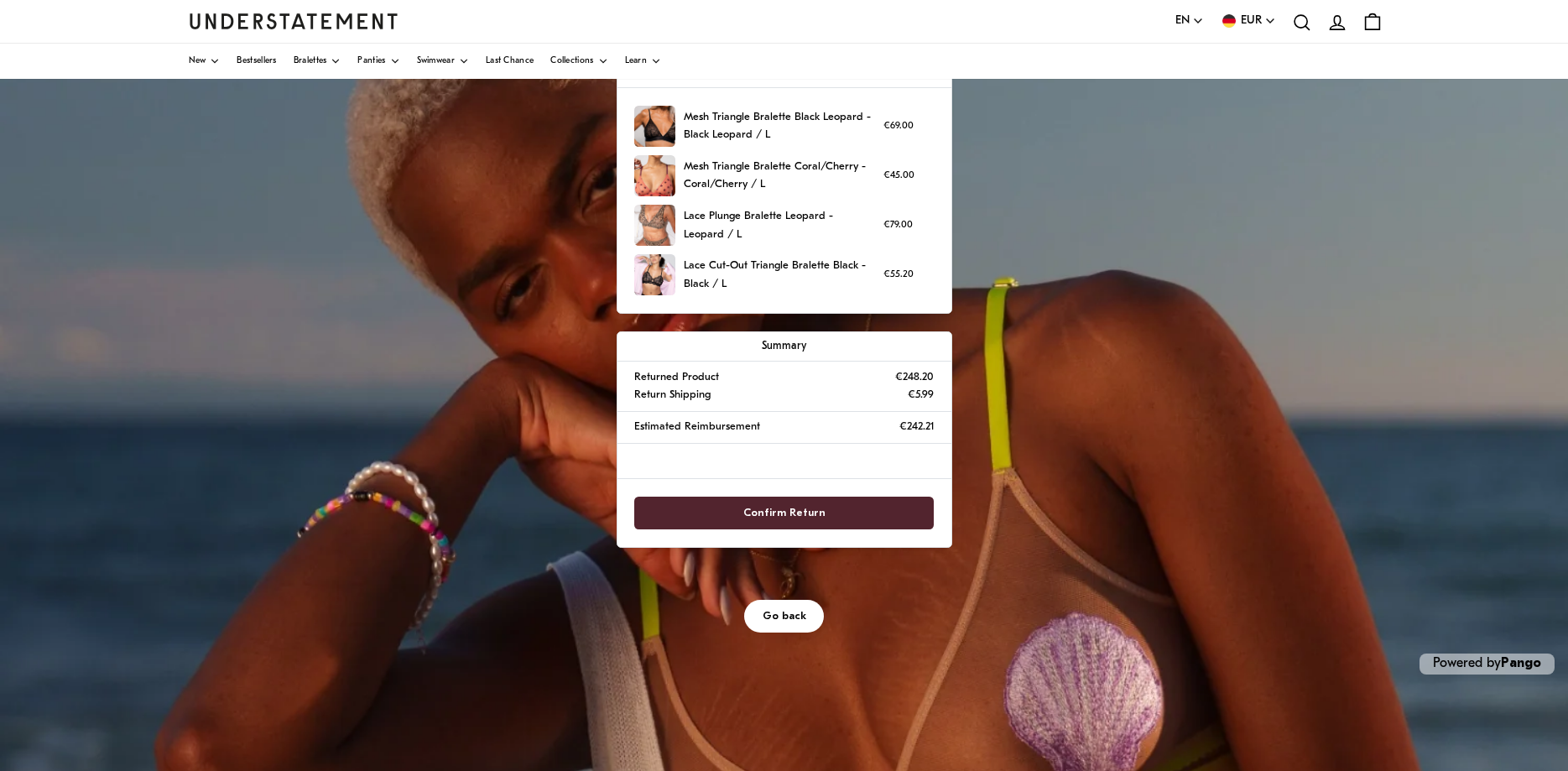
click at [824, 509] on span "Confirm Return" at bounding box center [784, 513] width 262 height 31
